Goal: Task Accomplishment & Management: Use online tool/utility

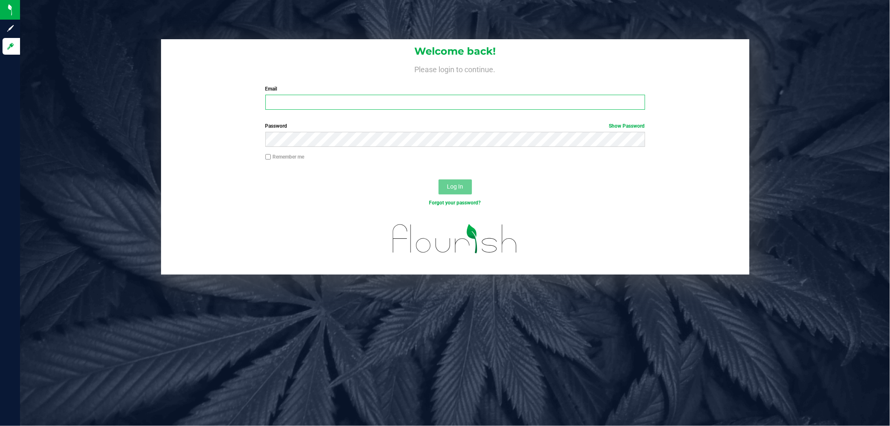
click at [293, 99] on input "Email" at bounding box center [455, 102] width 380 height 15
type input "smaileoi@liveparallel.com"
click at [439, 180] on button "Log In" at bounding box center [455, 187] width 33 height 15
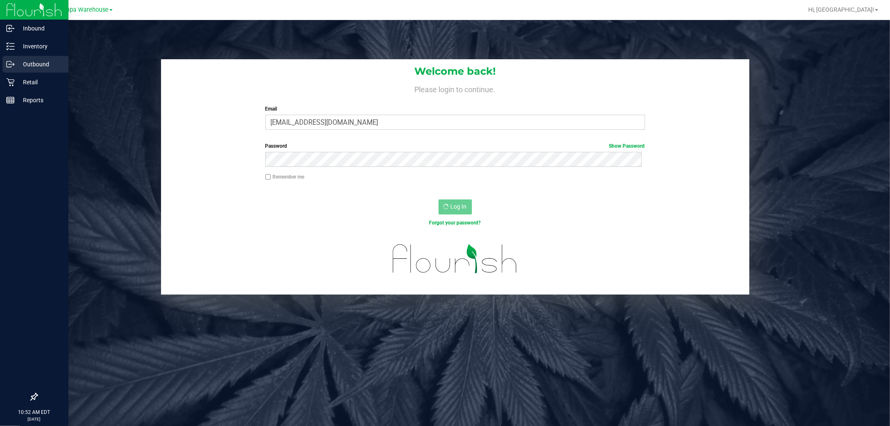
click at [17, 66] on p "Outbound" at bounding box center [40, 64] width 50 height 10
click at [39, 65] on p "Outbound" at bounding box center [40, 64] width 50 height 10
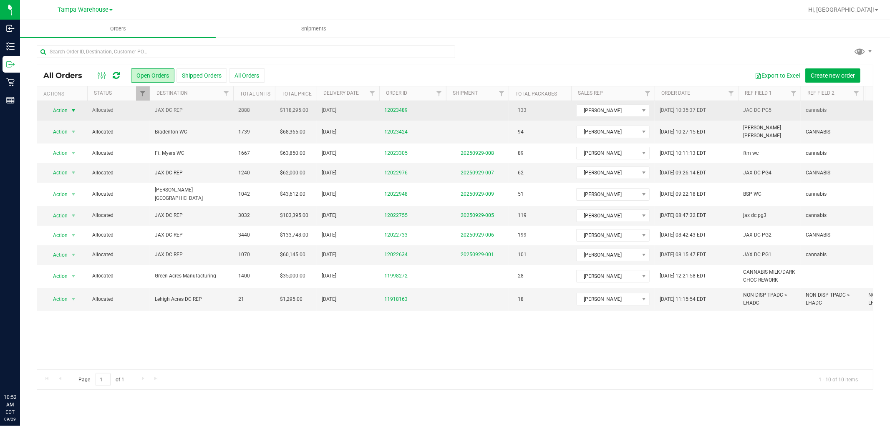
click at [71, 111] on span "select" at bounding box center [73, 110] width 7 height 7
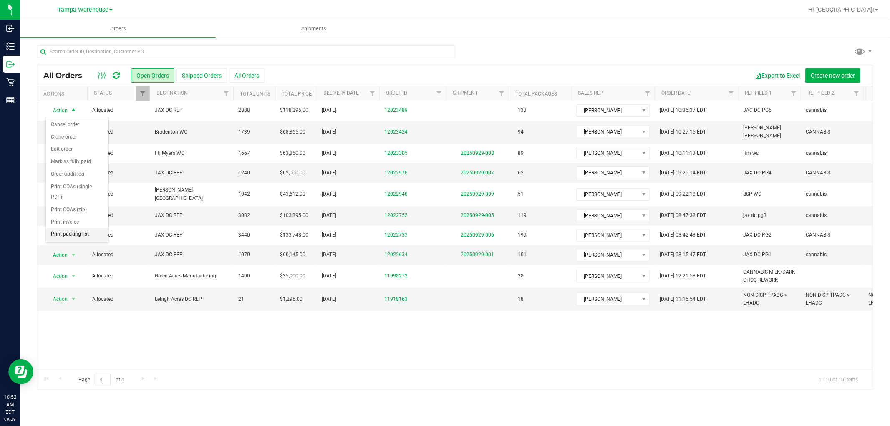
click at [73, 232] on li "Print packing list" at bounding box center [77, 234] width 63 height 13
click at [115, 77] on icon at bounding box center [116, 75] width 7 height 8
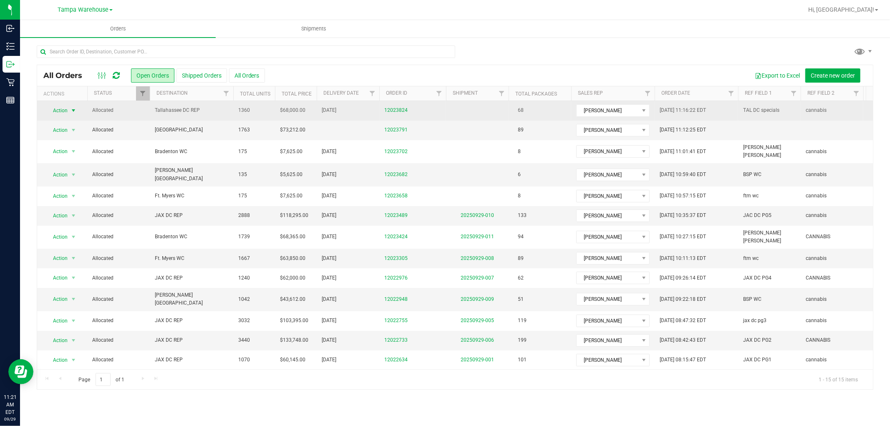
click at [71, 111] on span "select" at bounding box center [73, 110] width 7 height 7
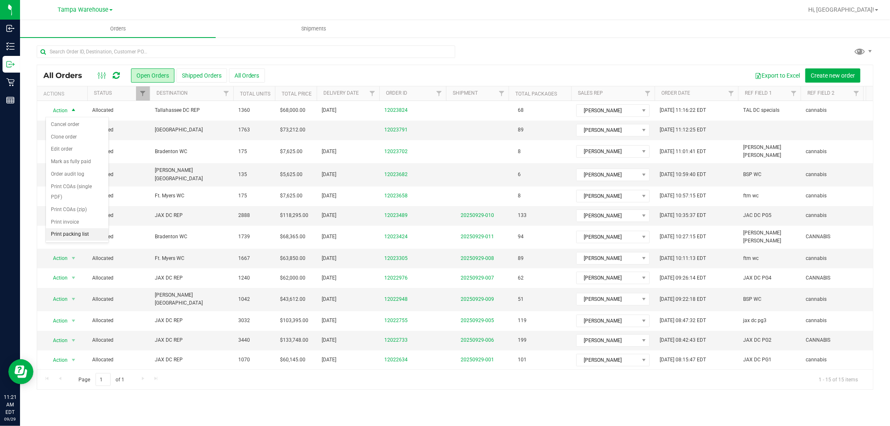
click at [85, 237] on li "Print packing list" at bounding box center [77, 234] width 63 height 13
click at [874, 9] on span "Hi, [GEOGRAPHIC_DATA]!" at bounding box center [842, 9] width 66 height 7
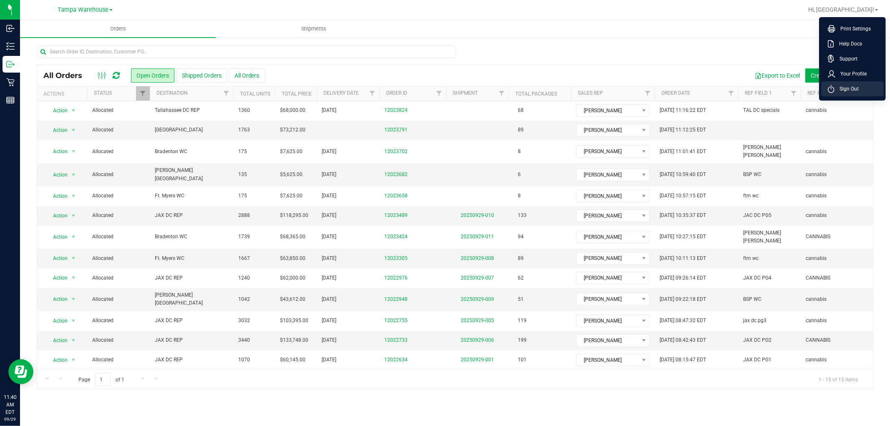
click at [849, 93] on li "Sign Out" at bounding box center [853, 88] width 63 height 15
